Goal: Task Accomplishment & Management: Manage account settings

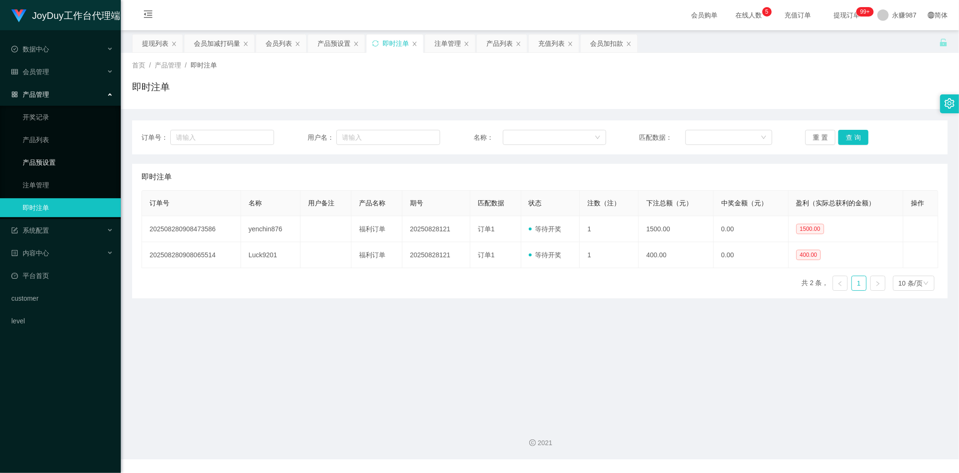
click at [50, 156] on link "产品预设置" at bounding box center [68, 162] width 91 height 19
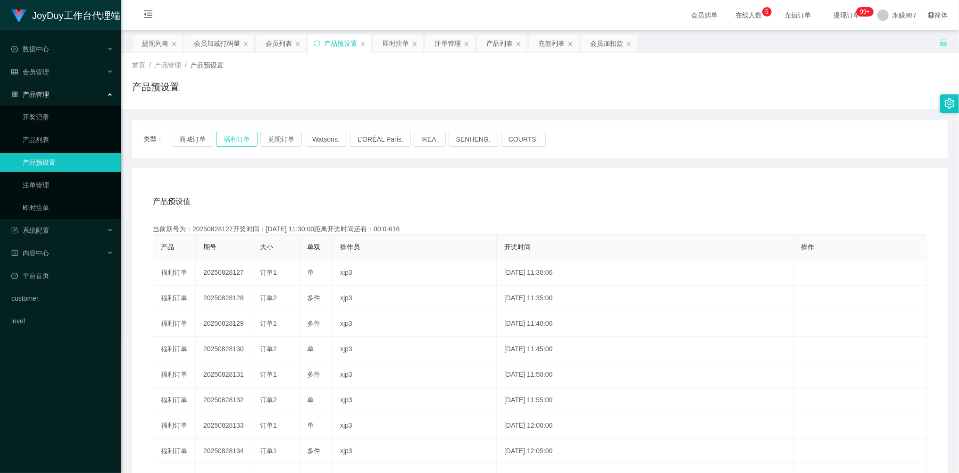
click at [235, 140] on button "福利订单" at bounding box center [237, 139] width 42 height 15
click at [42, 204] on link "即时注单" at bounding box center [68, 207] width 91 height 19
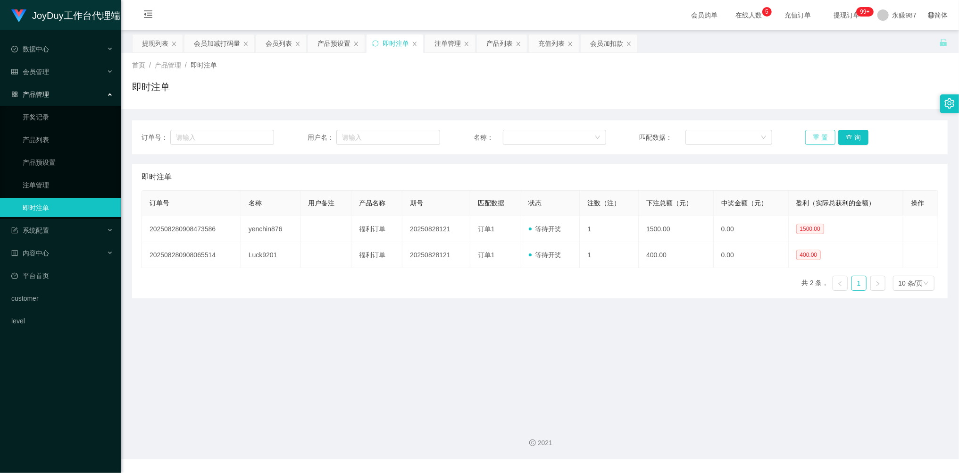
click at [815, 135] on button "重 置" at bounding box center [820, 137] width 30 height 15
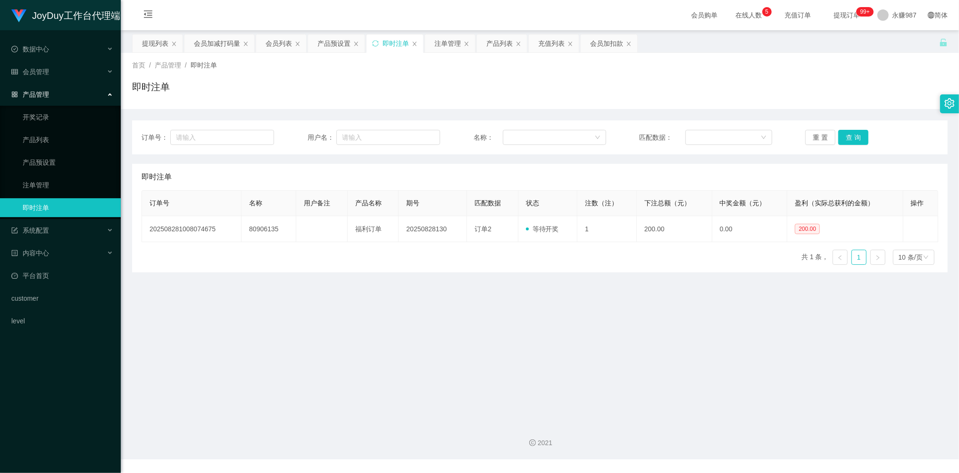
click at [526, 308] on main "关闭左侧 关闭右侧 关闭其它 刷新页面 提现列表 会员加减打码量 会员列表 产品预设置 即时注单 注单管理 产品列表 充值列表 会员加扣款 首页 / 产品管理…" at bounding box center [540, 222] width 838 height 385
click at [212, 136] on input "text" at bounding box center [222, 137] width 104 height 15
click at [48, 48] on span "数据中心" at bounding box center [30, 49] width 38 height 8
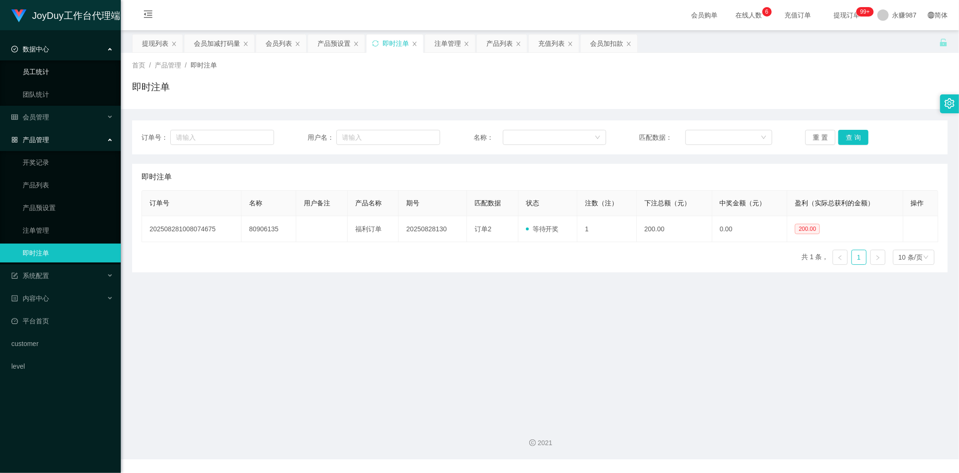
click at [45, 65] on link "员工统计" at bounding box center [68, 71] width 91 height 19
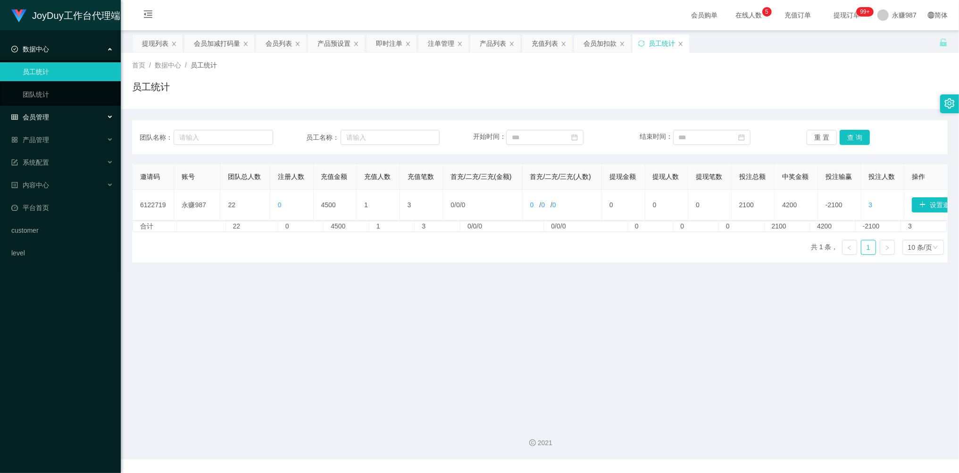
click at [50, 112] on div "会员管理" at bounding box center [60, 117] width 121 height 19
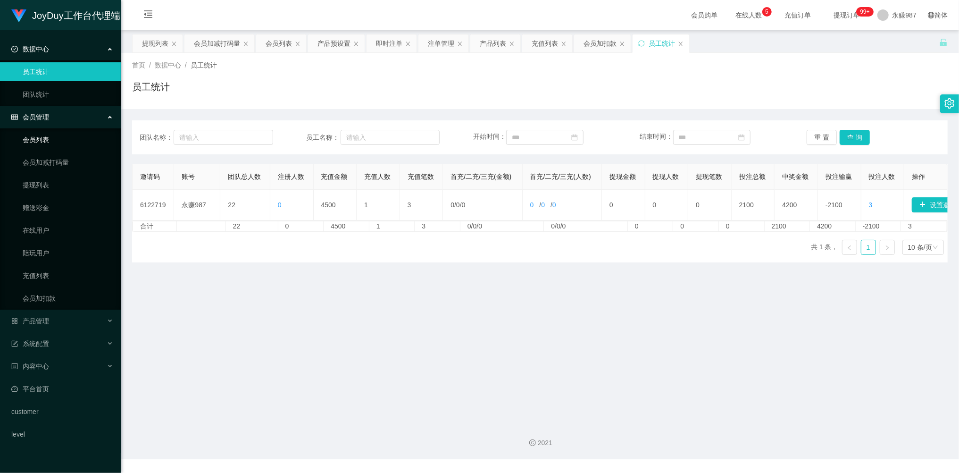
click at [42, 136] on link "会员列表" at bounding box center [68, 139] width 91 height 19
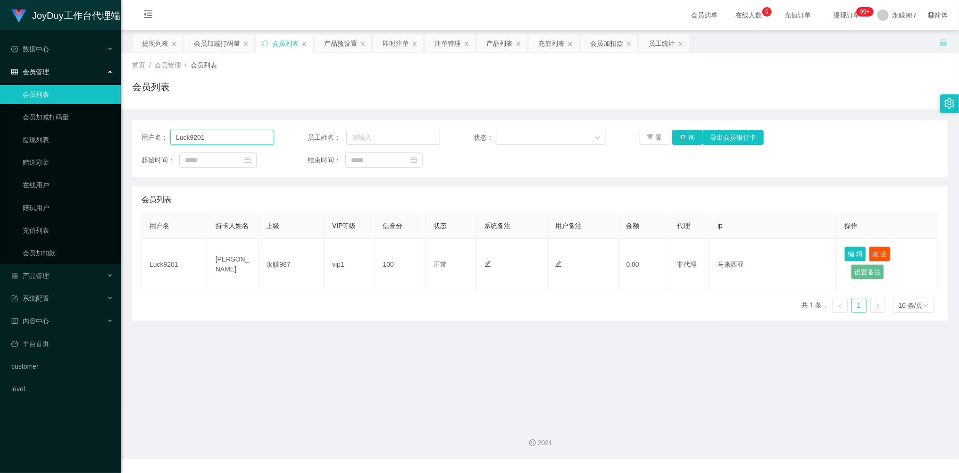
drag, startPoint x: 220, startPoint y: 138, endPoint x: 161, endPoint y: 133, distance: 58.7
click at [161, 133] on div "用户名： Luck9201" at bounding box center [208, 137] width 133 height 15
click at [686, 136] on button "查 询" at bounding box center [687, 137] width 30 height 15
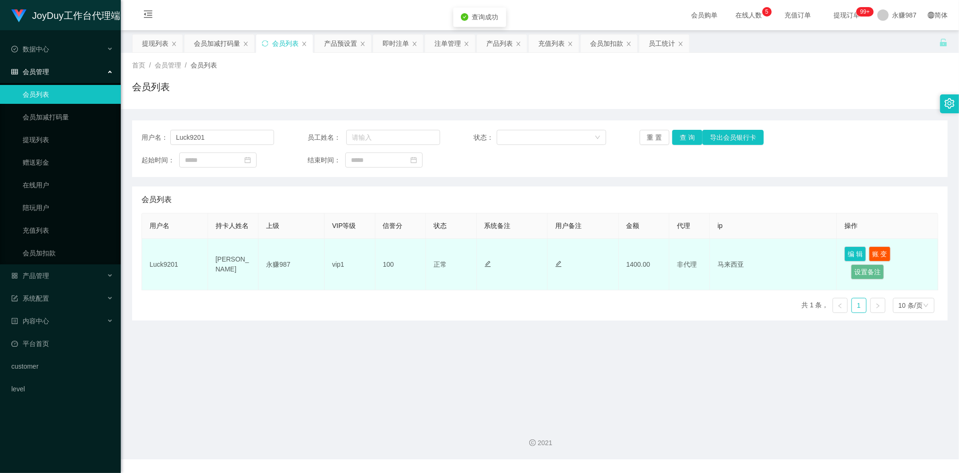
click at [233, 261] on td "[PERSON_NAME]" at bounding box center [233, 264] width 51 height 51
drag, startPoint x: 236, startPoint y: 274, endPoint x: 208, endPoint y: 260, distance: 30.8
click at [208, 260] on td "[PERSON_NAME]" at bounding box center [233, 264] width 51 height 51
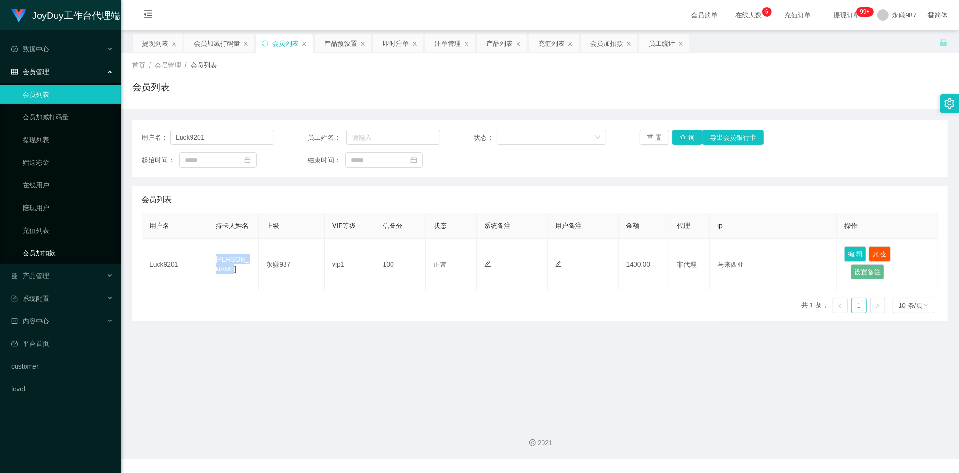
copy td "[PERSON_NAME]"
click at [57, 274] on div "产品管理" at bounding box center [60, 275] width 121 height 19
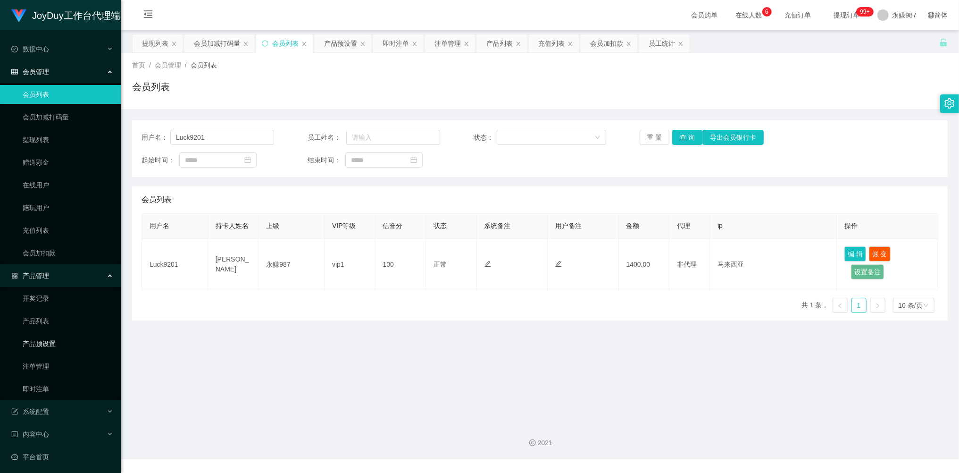
click at [50, 339] on link "产品预设置" at bounding box center [68, 343] width 91 height 19
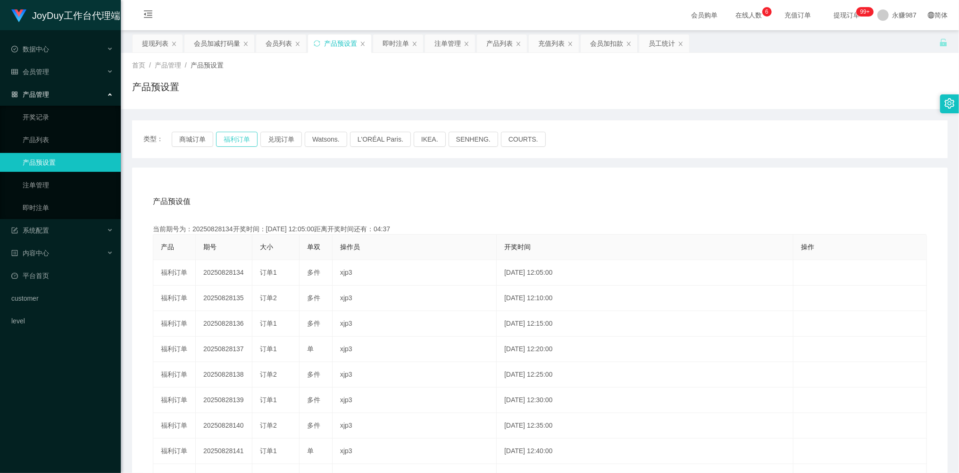
click at [237, 138] on button "福利订单" at bounding box center [237, 139] width 42 height 15
click at [248, 144] on button "福利订单" at bounding box center [237, 139] width 42 height 15
click at [52, 200] on link "即时注单" at bounding box center [68, 207] width 91 height 19
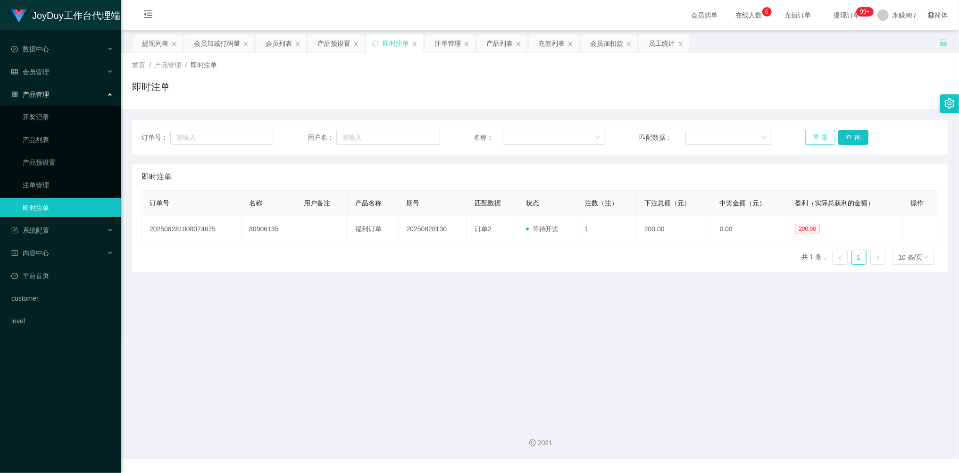
click at [808, 140] on button "重 置" at bounding box center [820, 137] width 30 height 15
click at [814, 140] on button "重 置" at bounding box center [820, 137] width 30 height 15
click at [815, 139] on button "重 置" at bounding box center [820, 137] width 30 height 15
click at [42, 154] on link "产品预设置" at bounding box center [68, 162] width 91 height 19
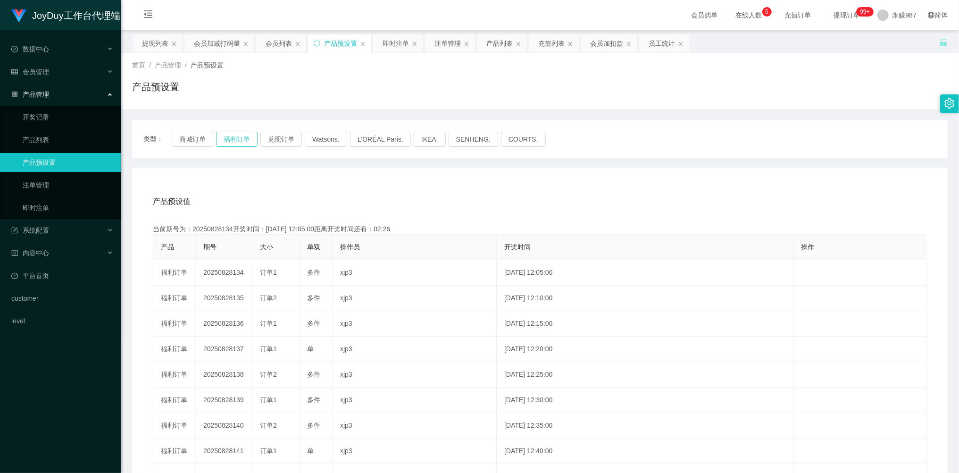
click at [238, 135] on button "福利订单" at bounding box center [237, 139] width 42 height 15
click at [90, 311] on link "level" at bounding box center [62, 320] width 102 height 19
